Goal: Task Accomplishment & Management: Use online tool/utility

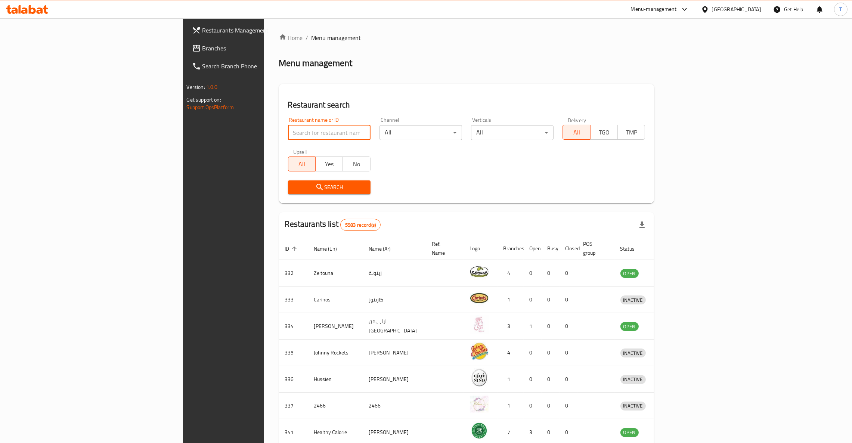
click at [297, 130] on input "search" at bounding box center [329, 132] width 83 height 15
type input "wing man"
click button "Search" at bounding box center [329, 188] width 83 height 14
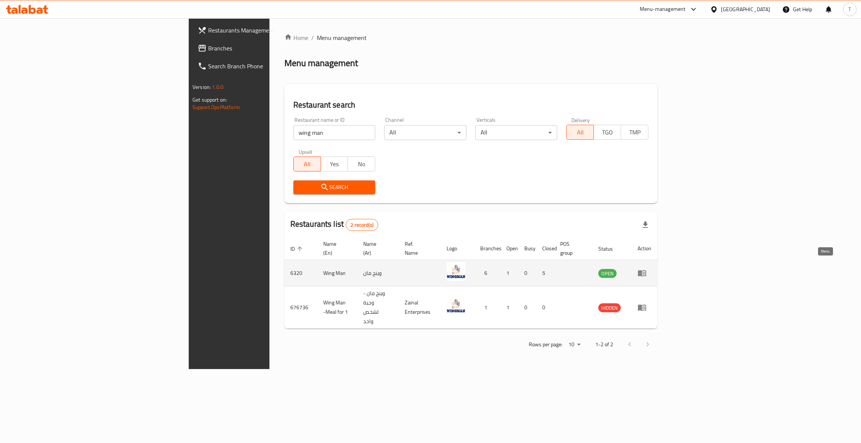
click at [651, 269] on link "enhanced table" at bounding box center [645, 273] width 14 height 9
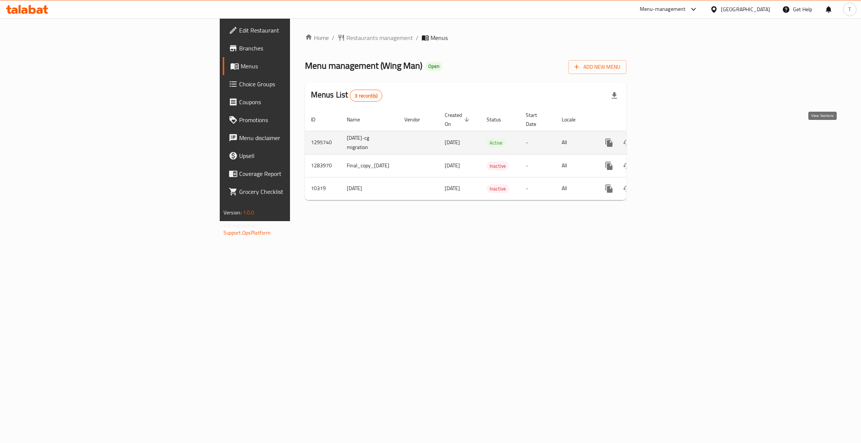
click at [666, 139] on icon "enhanced table" at bounding box center [663, 142] width 7 height 7
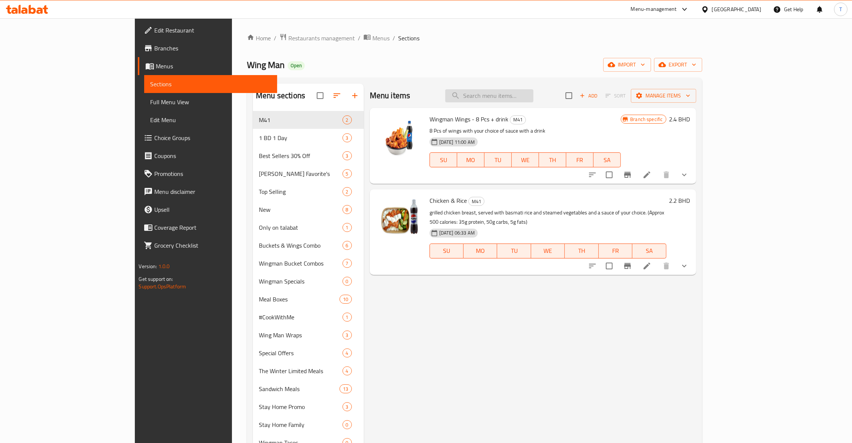
click at [534, 95] on input "search" at bounding box center [489, 95] width 88 height 13
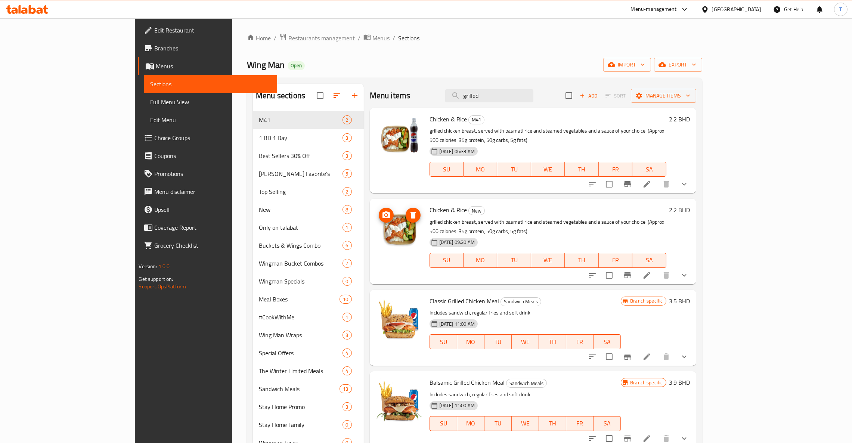
scroll to position [229, 0]
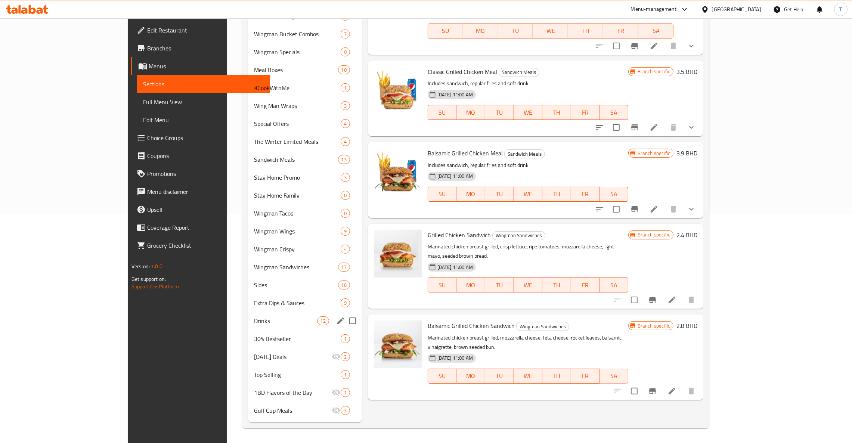
click at [254, 321] on span "Drinks" at bounding box center [285, 321] width 63 height 9
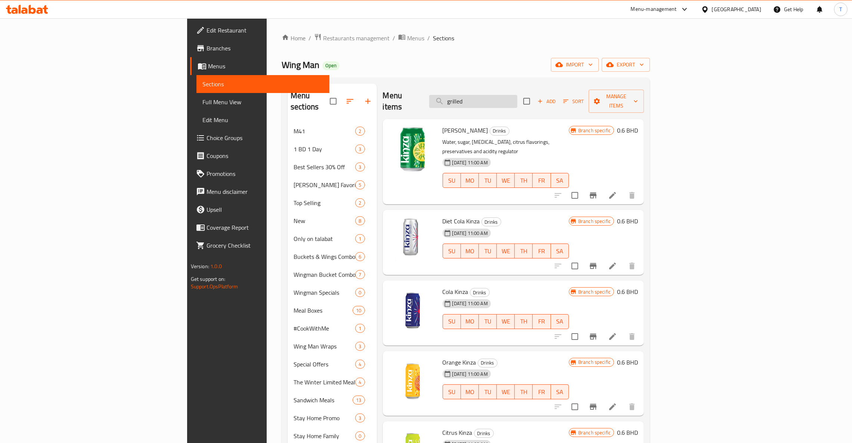
click at [518, 96] on input "grilled" at bounding box center [473, 101] width 88 height 13
type input "g"
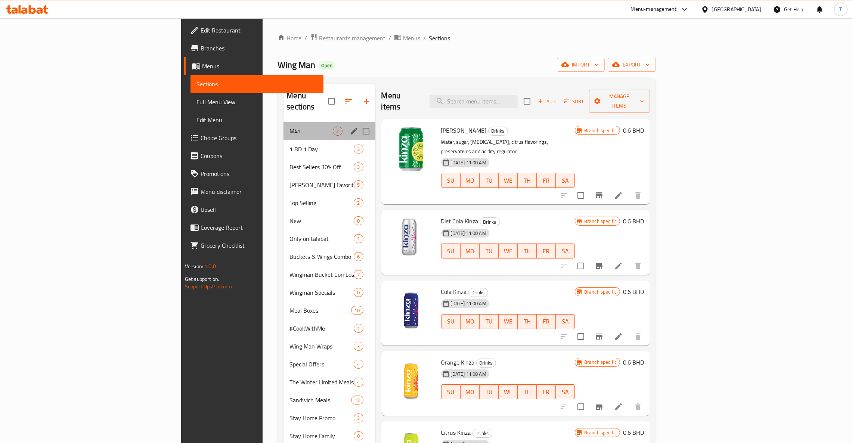
click at [284, 126] on div "M41 2" at bounding box center [330, 131] width 92 height 18
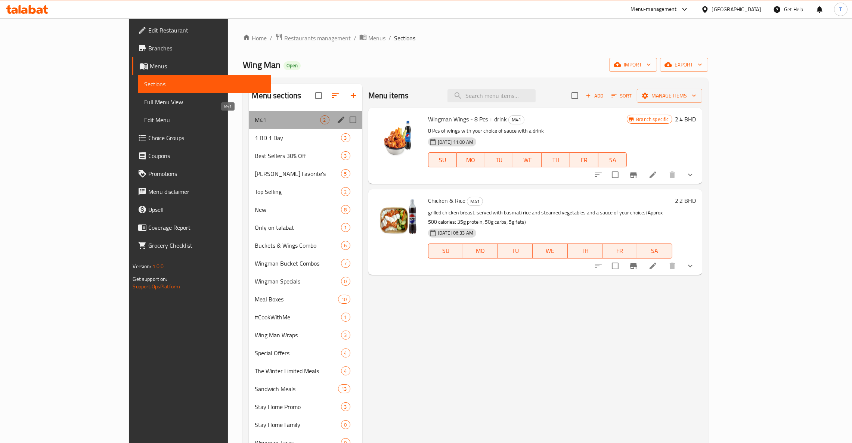
drag, startPoint x: 207, startPoint y: 120, endPoint x: 323, endPoint y: 123, distance: 116.3
click at [255, 120] on span "M41" at bounding box center [287, 119] width 65 height 9
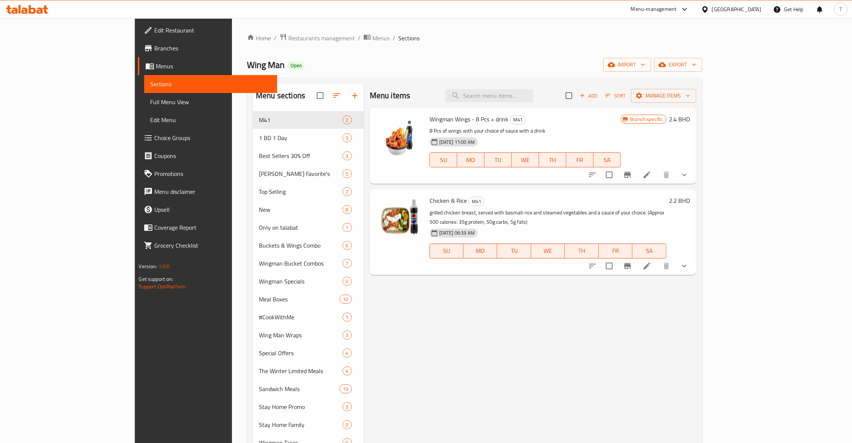
click at [527, 355] on div "Menu items Add Sort Manage items Wingman Wings - 8 Pcs + drink M41 8 Pcs of win…" at bounding box center [530, 368] width 333 height 568
drag, startPoint x: 741, startPoint y: 214, endPoint x: 442, endPoint y: 217, distance: 298.2
click at [442, 217] on div "Chicken & Rice M41 grilled chicken breast, served with basmati rice and steamed…" at bounding box center [548, 231] width 243 height 79
click at [289, 40] on span "Restaurants management" at bounding box center [322, 38] width 67 height 9
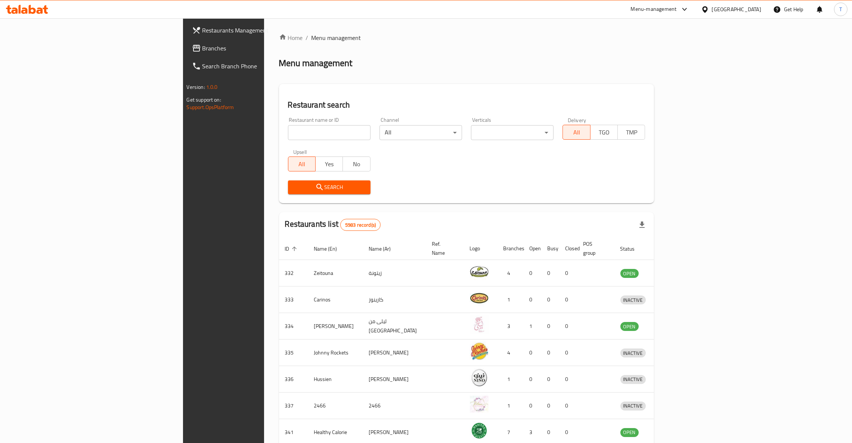
click at [284, 140] on div "Restaurant name or ID Restaurant name or ID" at bounding box center [330, 129] width 92 height 32
click at [288, 132] on input "search" at bounding box center [329, 132] width 83 height 15
type input "Domino"
click button "Search" at bounding box center [329, 188] width 83 height 14
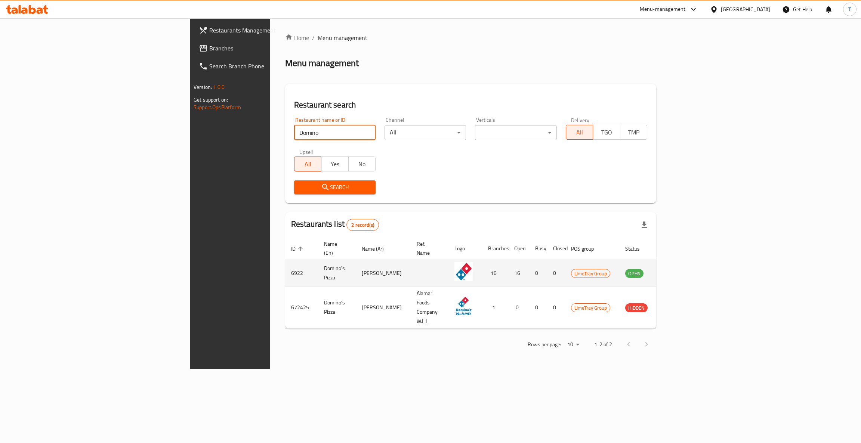
click at [673, 271] on icon "enhanced table" at bounding box center [669, 274] width 8 height 6
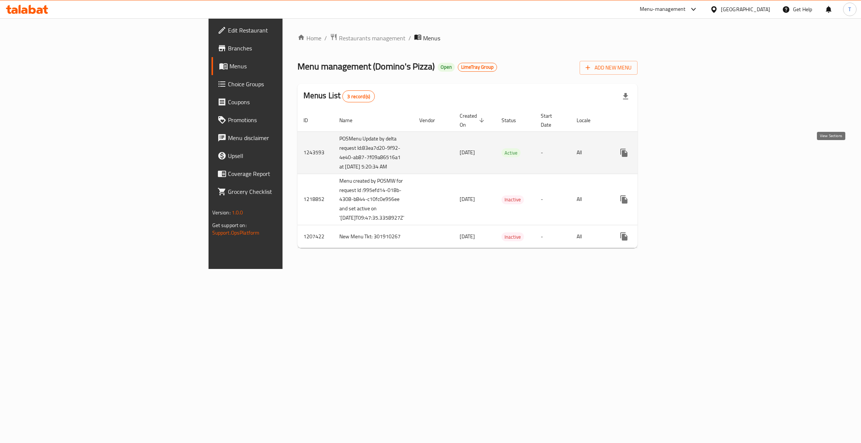
click at [681, 156] on icon "enhanced table" at bounding box center [678, 152] width 7 height 7
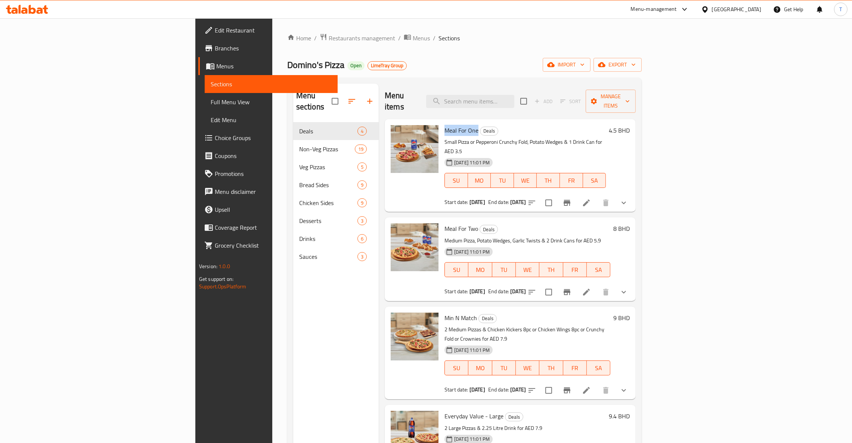
drag, startPoint x: 396, startPoint y: 121, endPoint x: 428, endPoint y: 121, distance: 32.1
click at [445, 125] on span "Meal For One" at bounding box center [462, 130] width 34 height 11
copy span "Meal For One"
drag, startPoint x: 427, startPoint y: 297, endPoint x: 396, endPoint y: 297, distance: 30.6
click at [445, 312] on span "Min N Match" at bounding box center [461, 317] width 33 height 11
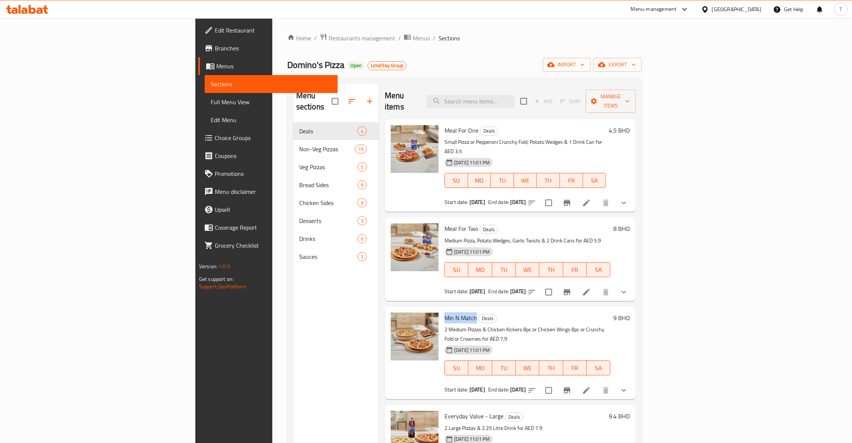
copy span "Min N Match"
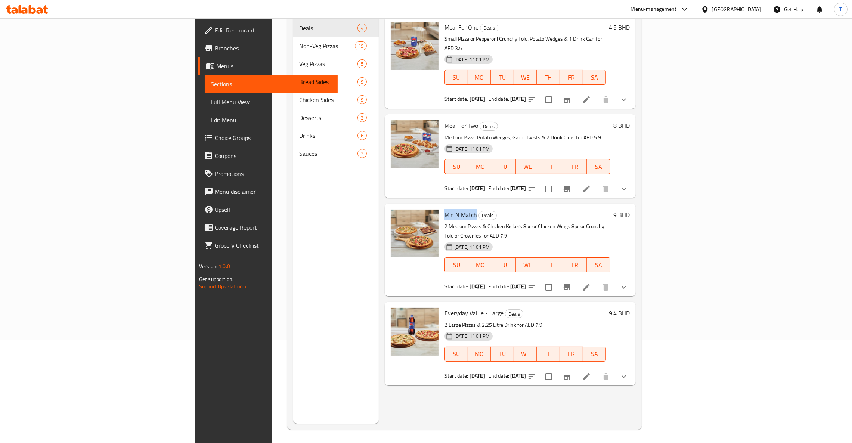
scroll to position [105, 0]
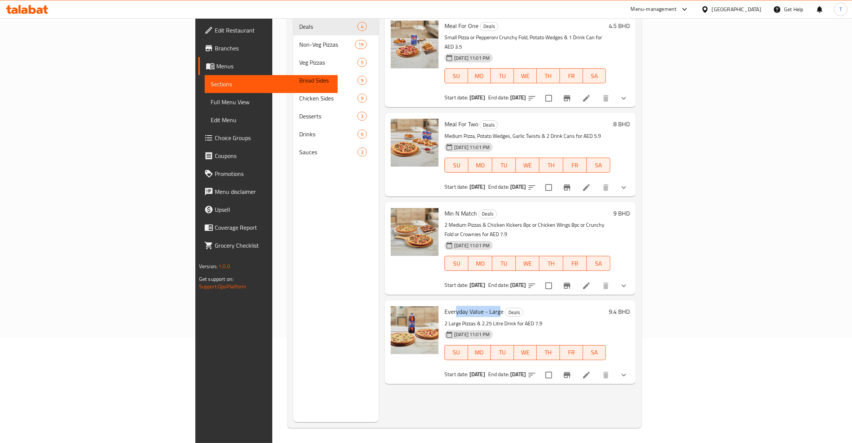
drag, startPoint x: 451, startPoint y: 284, endPoint x: 408, endPoint y: 284, distance: 43.7
click at [445, 306] on span "Everyday Value - Large" at bounding box center [474, 311] width 59 height 11
drag, startPoint x: 453, startPoint y: 282, endPoint x: 396, endPoint y: 280, distance: 56.4
click at [445, 306] on h6 "Everyday Value - Large Deals" at bounding box center [525, 311] width 161 height 10
copy span "Everyday Value - Large"
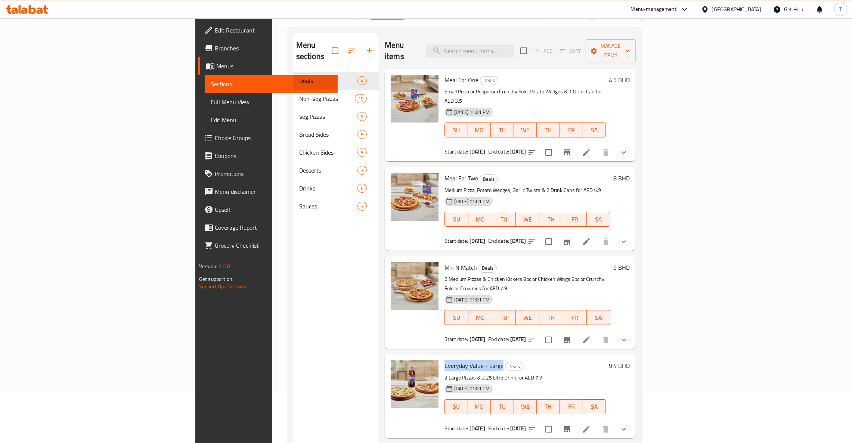
scroll to position [0, 0]
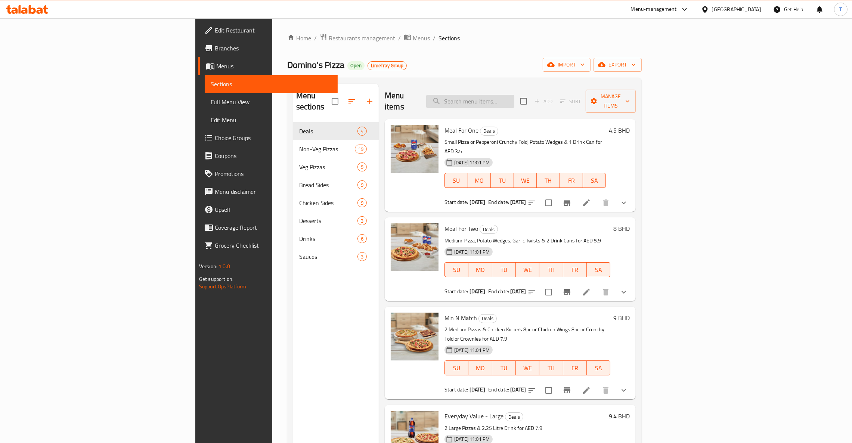
click at [515, 100] on input "search" at bounding box center [470, 101] width 88 height 13
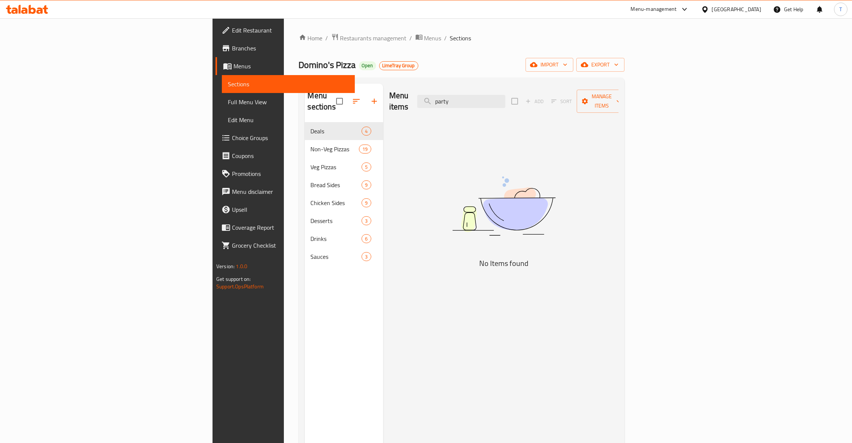
type input "party"
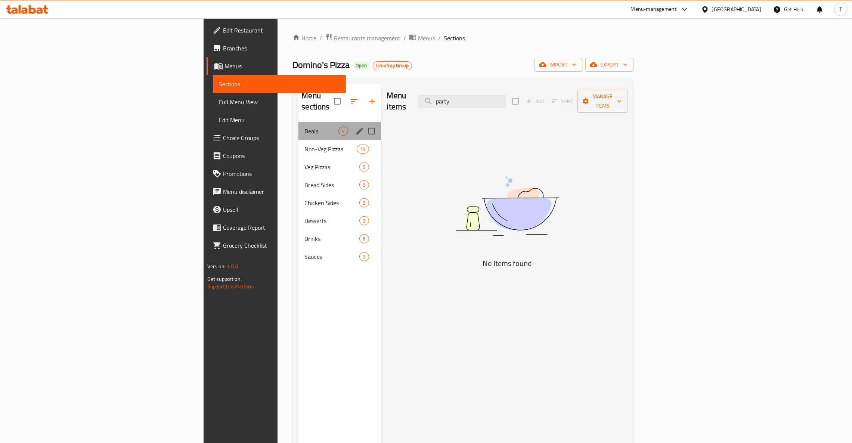
click at [299, 122] on div "Deals 4" at bounding box center [340, 131] width 82 height 18
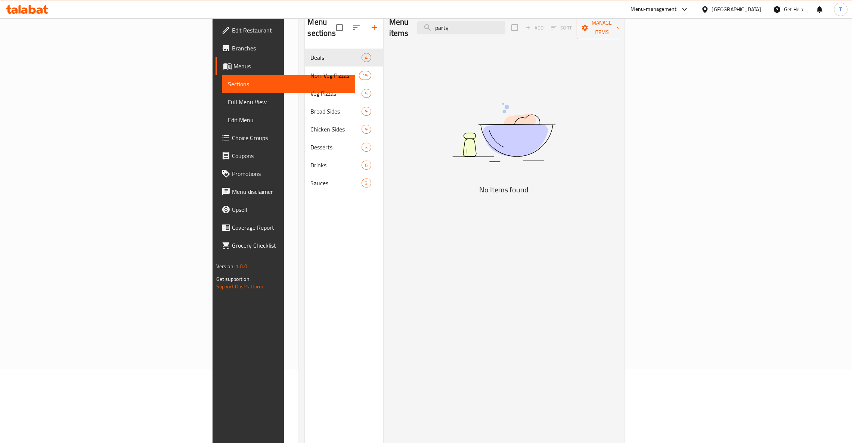
scroll to position [105, 0]
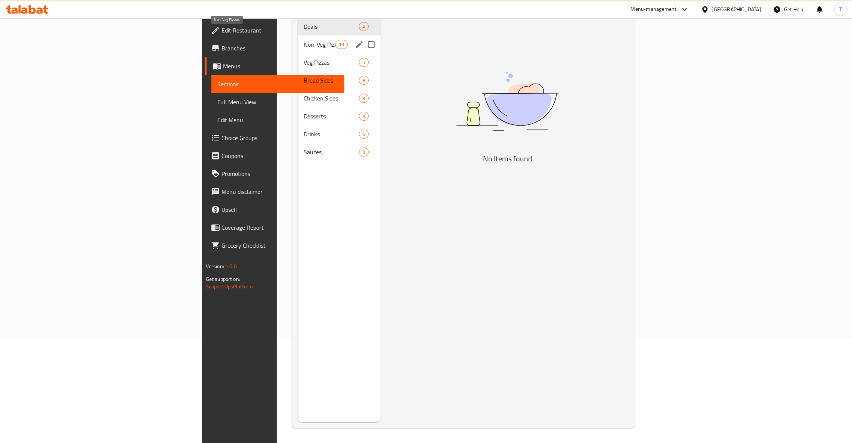
click at [304, 40] on span "Non-Veg Pizzas" at bounding box center [320, 44] width 32 height 9
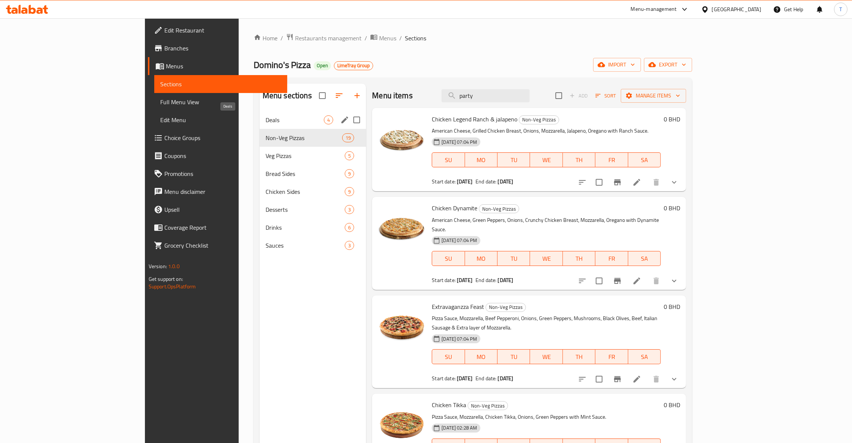
click at [266, 123] on span "Deals" at bounding box center [295, 119] width 58 height 9
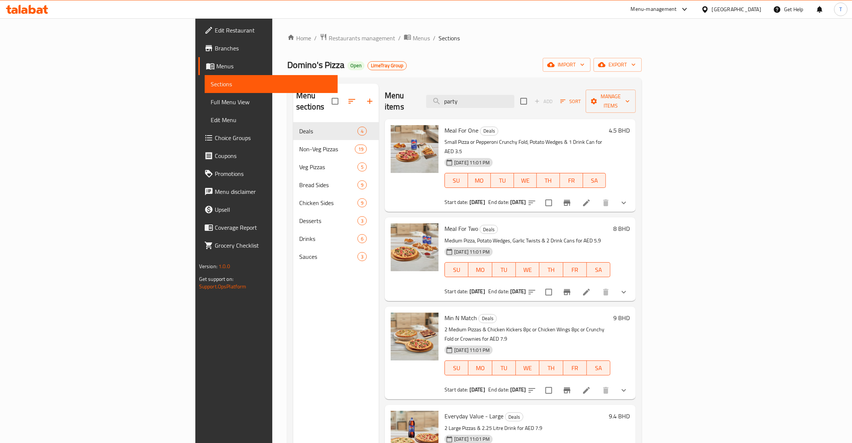
drag, startPoint x: 540, startPoint y: 95, endPoint x: 472, endPoint y: 99, distance: 67.8
click at [472, 99] on div "Menu items party Add Sort Manage items" at bounding box center [510, 102] width 251 height 36
click at [329, 35] on span "Restaurants management" at bounding box center [362, 38] width 67 height 9
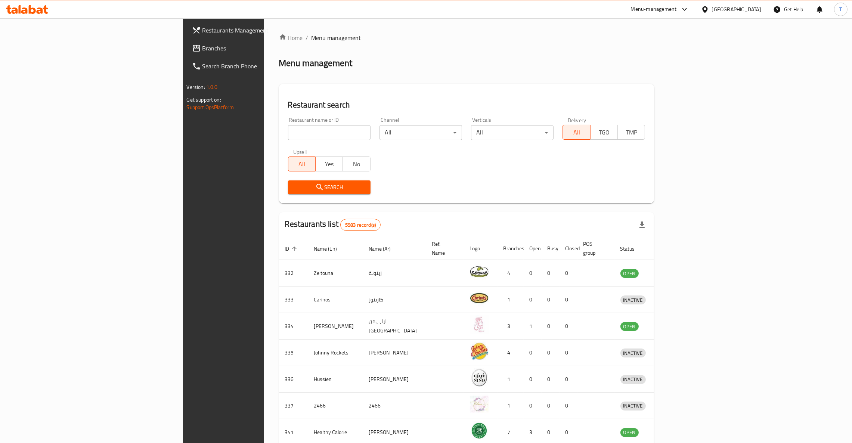
click at [288, 129] on input "search" at bounding box center [329, 132] width 83 height 15
click button "Search" at bounding box center [329, 188] width 83 height 14
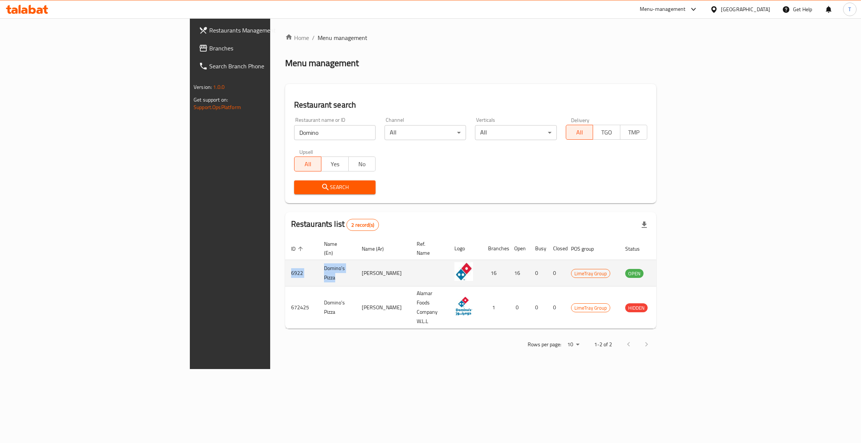
drag, startPoint x: 232, startPoint y: 266, endPoint x: 158, endPoint y: 269, distance: 74.0
click at [285, 269] on tr "6922 Domino's Pizza دومينوز بيتزا 16 16 0 0 LimeTray Group OPEN" at bounding box center [484, 273] width 399 height 27
copy tr "6922 Domino's Pizza"
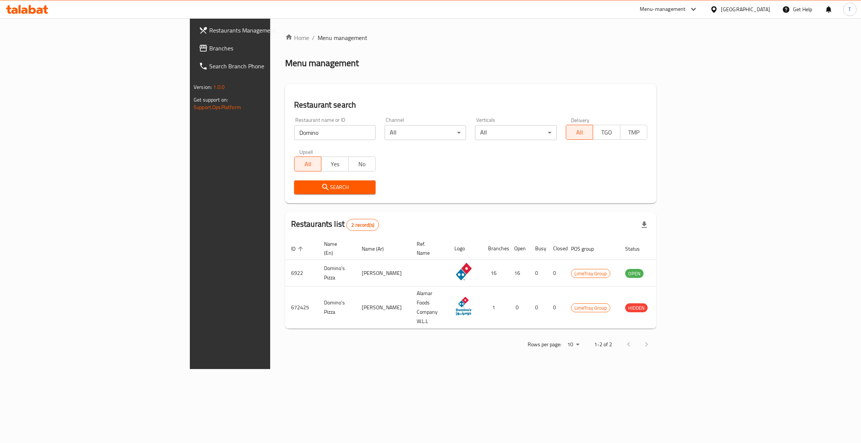
click at [353, 165] on div "Restaurant name or ID Domino Restaurant name or ID Channel All ​ Verticals All …" at bounding box center [471, 156] width 362 height 86
click at [294, 132] on input "Domino" at bounding box center [334, 132] width 81 height 15
type input "D"
